Goal: Obtain resource: Obtain resource

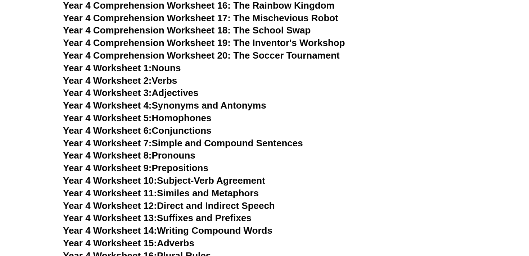
scroll to position [2781, 0]
click at [163, 93] on link "Year 4 Worksheet 3: Adjectives" at bounding box center [131, 92] width 136 height 11
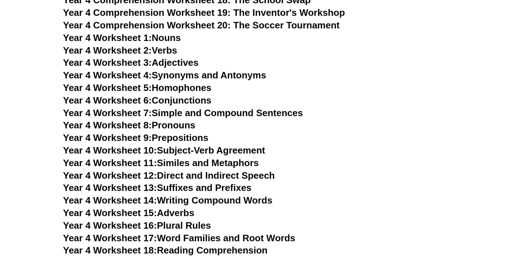
click at [376, 102] on h3 "Year 4 Worksheet 6: Conjunctions" at bounding box center [264, 101] width 403 height 12
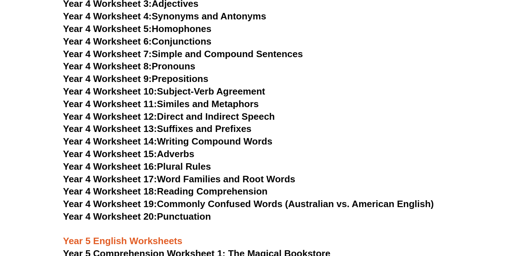
scroll to position [2864, 0]
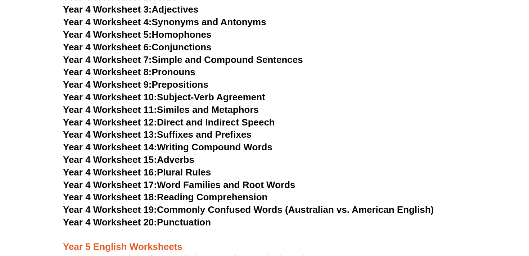
click at [166, 221] on link "Year 4 Worksheet 20: Punctuation" at bounding box center [137, 222] width 148 height 11
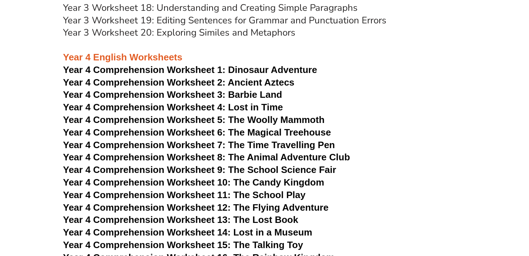
scroll to position [2530, 0]
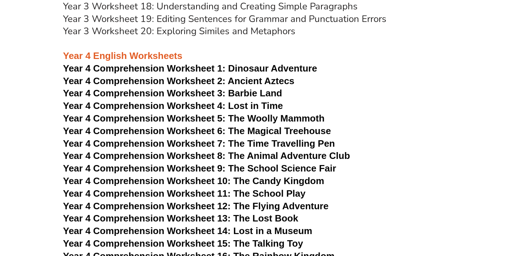
click at [248, 95] on span "Year 4 Comprehension Worksheet 3: Barbie Land" at bounding box center [172, 93] width 219 height 11
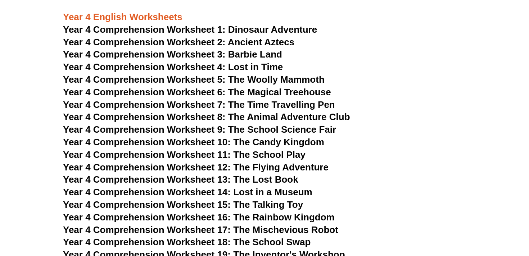
scroll to position [2570, 0]
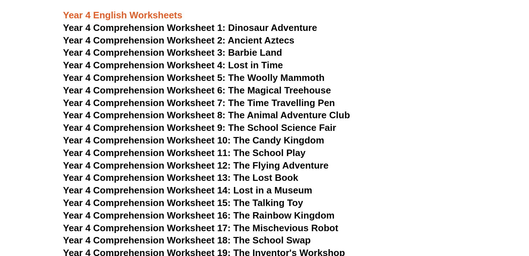
click at [237, 93] on span "Year 4 Comprehension Worksheet 6: The Magical Treehouse" at bounding box center [197, 90] width 268 height 11
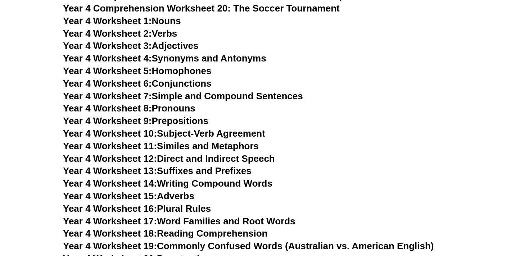
scroll to position [2845, 0]
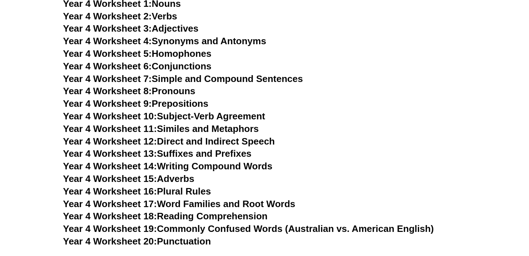
click at [252, 168] on link "Year 4 Worksheet 14: Writing Compound Words" at bounding box center [168, 166] width 210 height 11
click at [325, 135] on h3 "Year 4 Worksheet 11: Similes and Metaphors" at bounding box center [264, 129] width 403 height 12
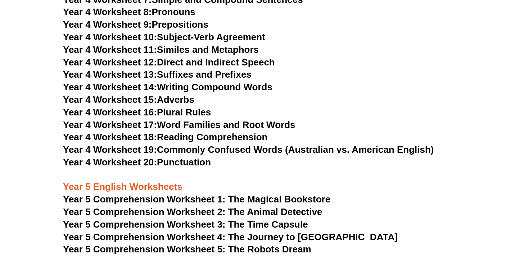
scroll to position [2924, 0]
click at [192, 168] on link "Year 4 Worksheet 20: Punctuation" at bounding box center [137, 162] width 148 height 11
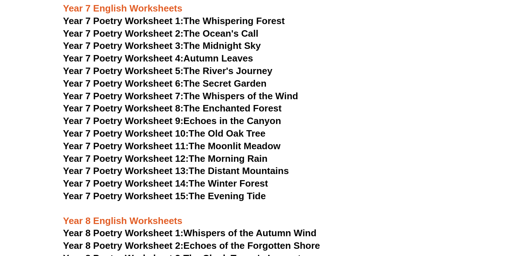
scroll to position [4154, 0]
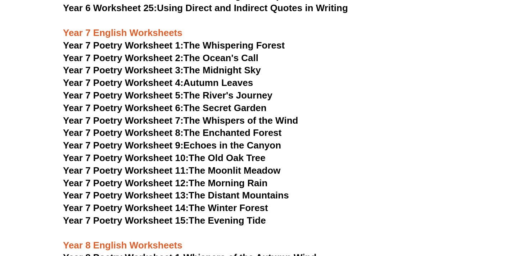
click at [226, 127] on link "Year 7 Poetry Worksheet 8: The Enchanted Forest" at bounding box center [172, 132] width 219 height 11
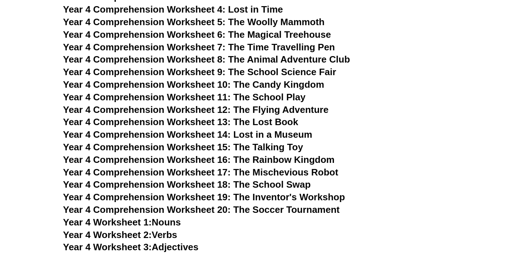
scroll to position [2625, 0]
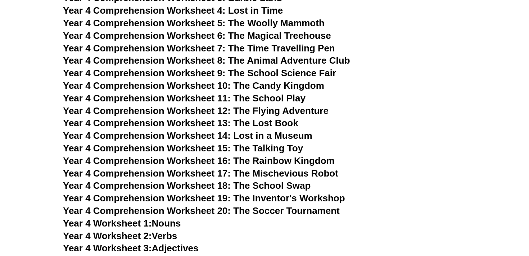
click at [249, 35] on span "Year 4 Comprehension Worksheet 6: The Magical Treehouse" at bounding box center [197, 35] width 268 height 11
